Goal: Task Accomplishment & Management: Manage account settings

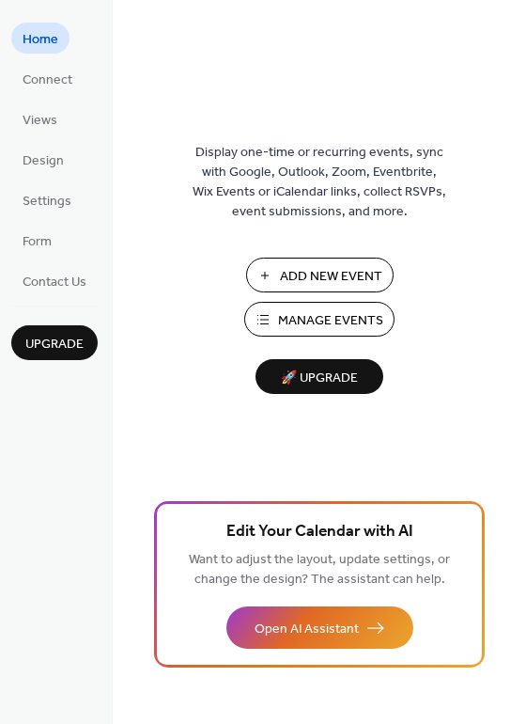
click at [320, 317] on span "Manage Events" at bounding box center [330, 321] width 105 height 20
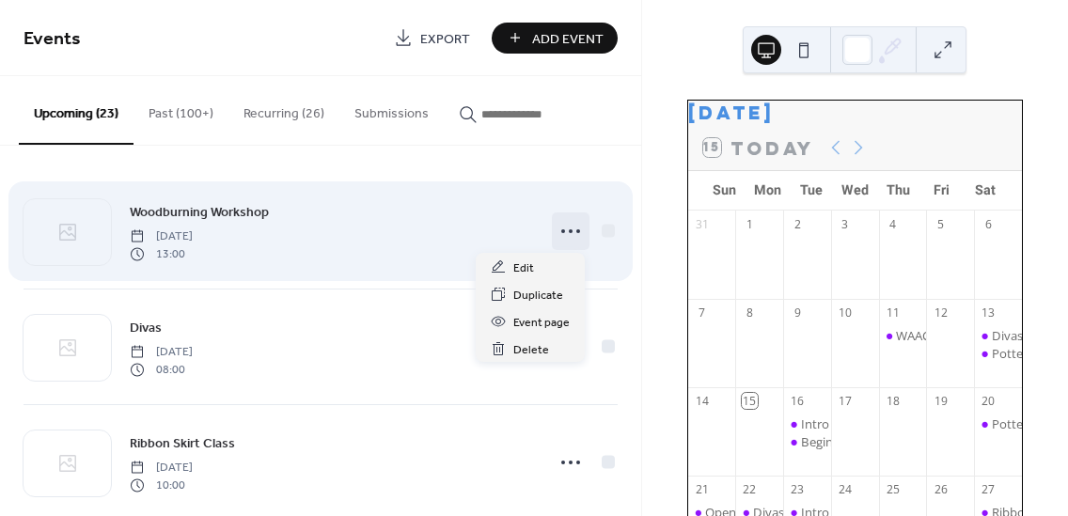
click at [561, 230] on icon at bounding box center [570, 231] width 30 height 30
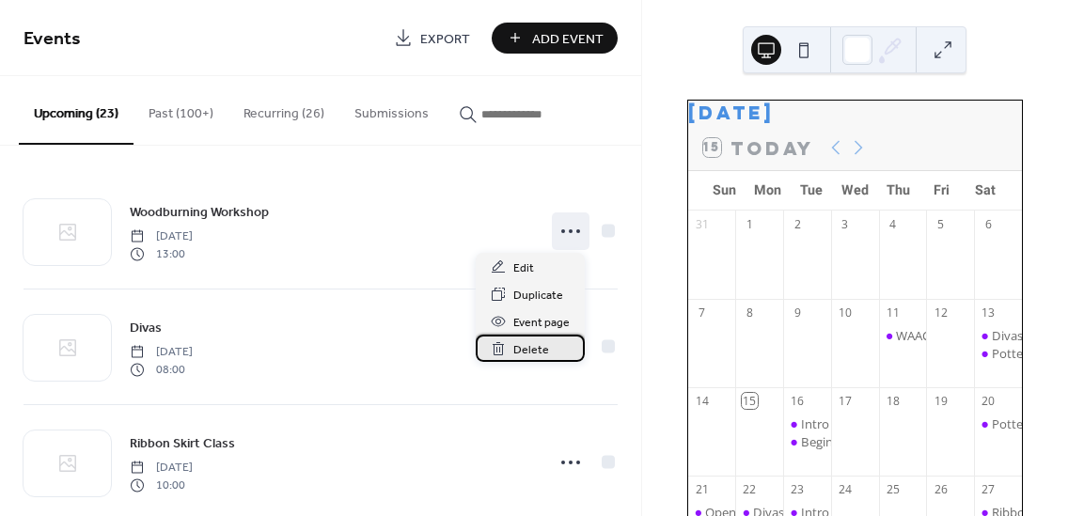
click at [527, 348] on span "Delete" at bounding box center [531, 350] width 36 height 20
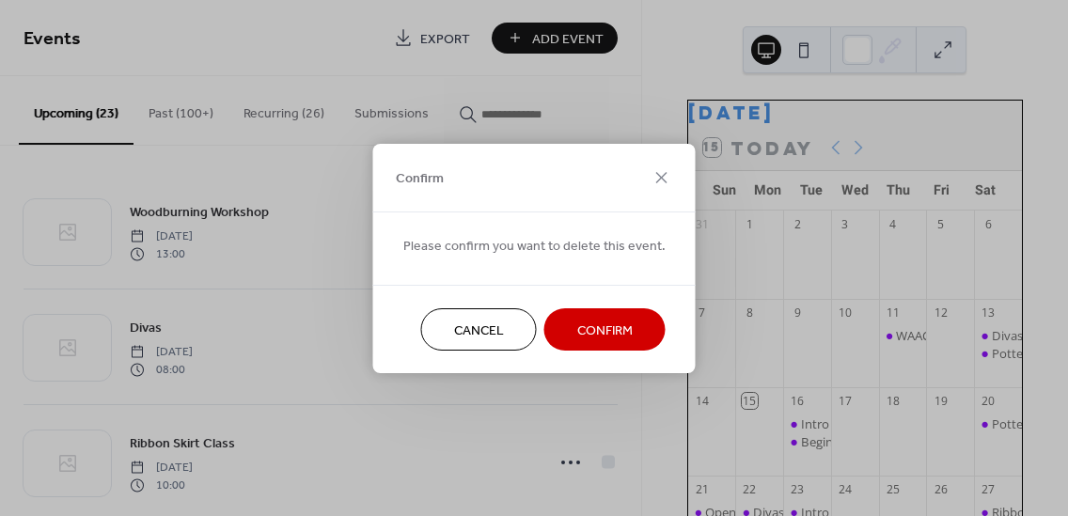
click at [586, 325] on span "Confirm" at bounding box center [604, 330] width 55 height 20
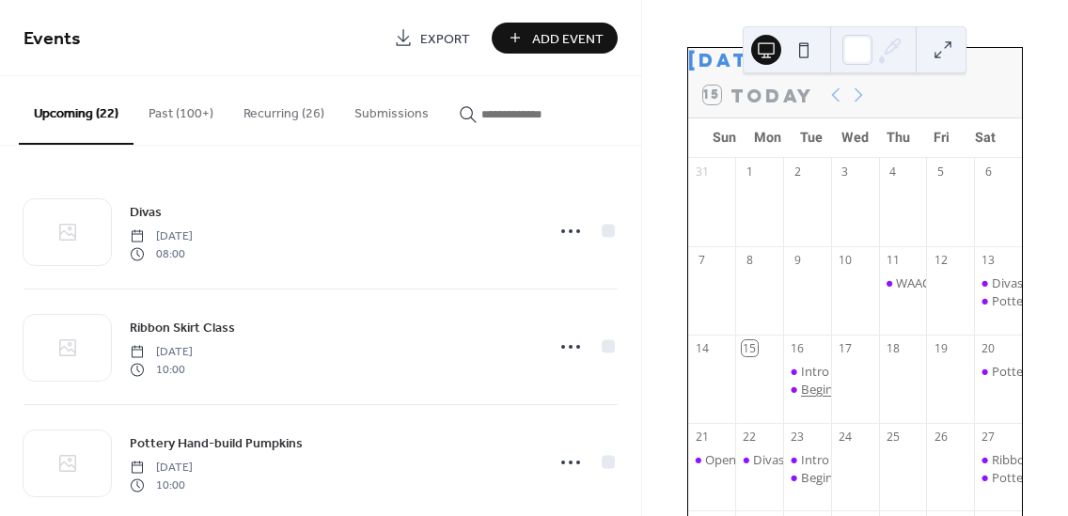
scroll to position [93, 0]
